Goal: Information Seeking & Learning: Learn about a topic

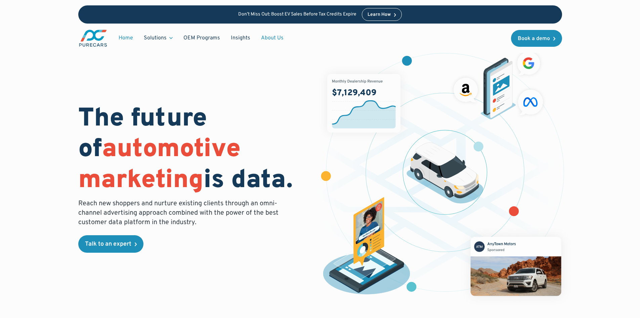
click at [271, 37] on link "About Us" at bounding box center [272, 38] width 33 height 13
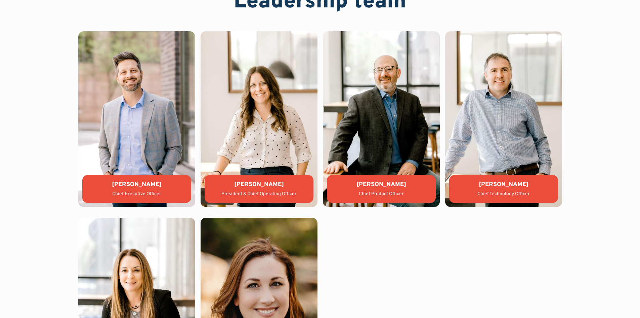
scroll to position [1492, 0]
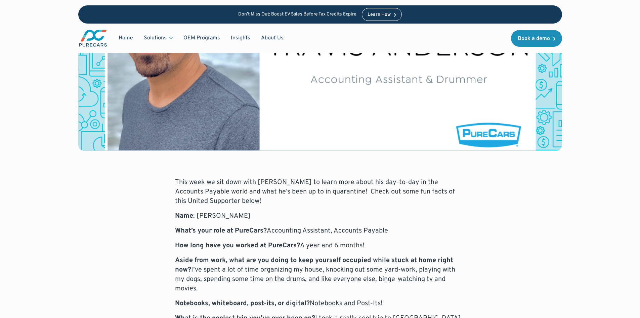
scroll to position [134, 0]
